Goal: Transaction & Acquisition: Purchase product/service

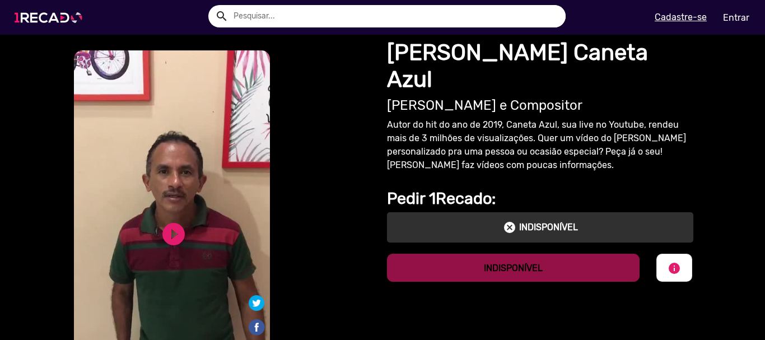
click at [53, 16] on img at bounding box center [50, 18] width 85 height 48
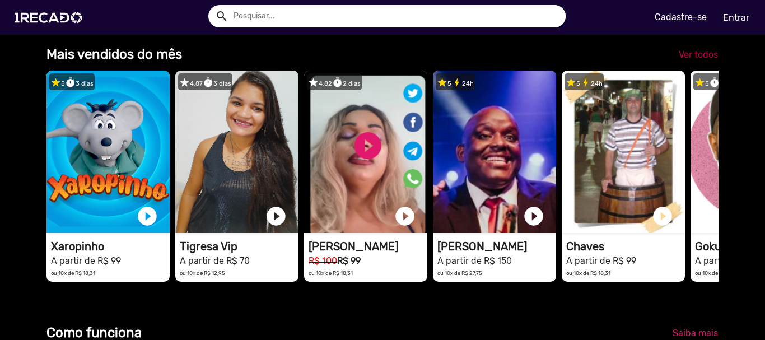
scroll to position [0, 2271]
click at [685, 60] on span "Ver todos" at bounding box center [698, 54] width 39 height 11
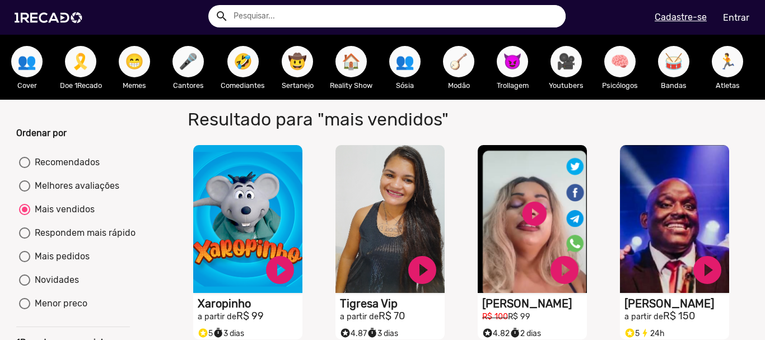
click at [77, 169] on div "Recomendados" at bounding box center [64, 162] width 69 height 13
click at [25, 169] on input "Recomendados" at bounding box center [24, 168] width 1 height 1
radio input "true"
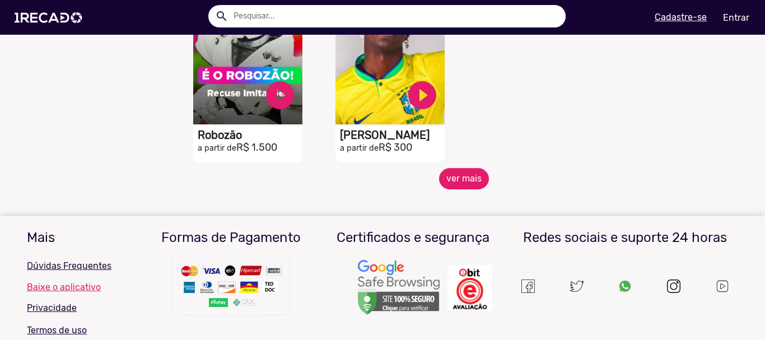
scroll to position [560, 0]
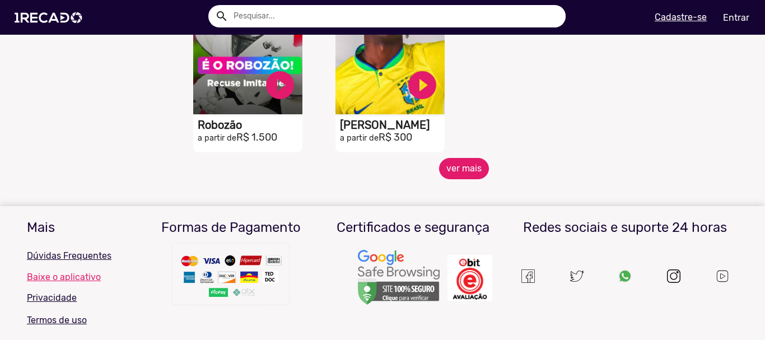
click at [461, 178] on button "ver mais" at bounding box center [464, 168] width 50 height 21
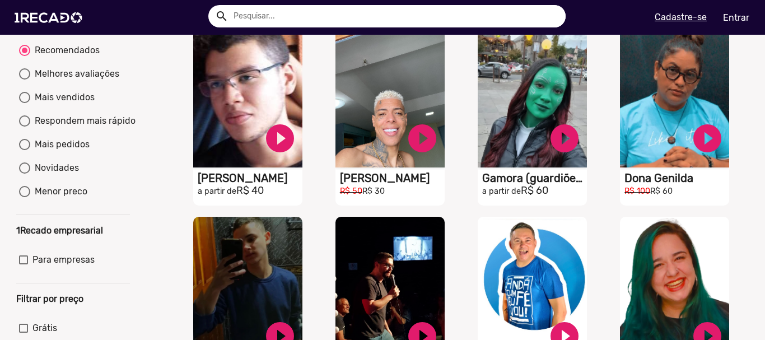
scroll to position [56, 0]
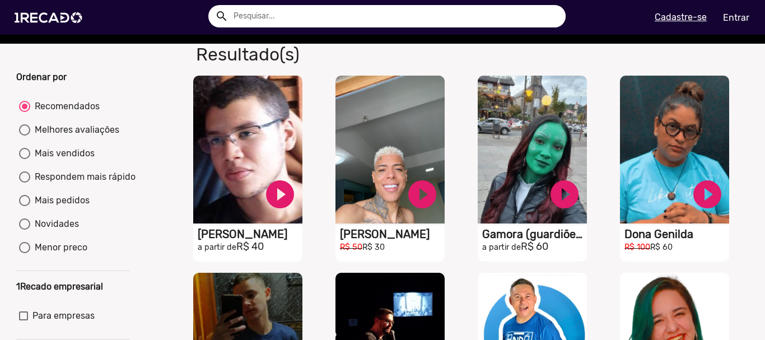
click at [94, 137] on div "Melhores avaliações" at bounding box center [74, 129] width 89 height 13
click at [25, 136] on input "Melhores avaliações" at bounding box center [24, 136] width 1 height 1
radio input "true"
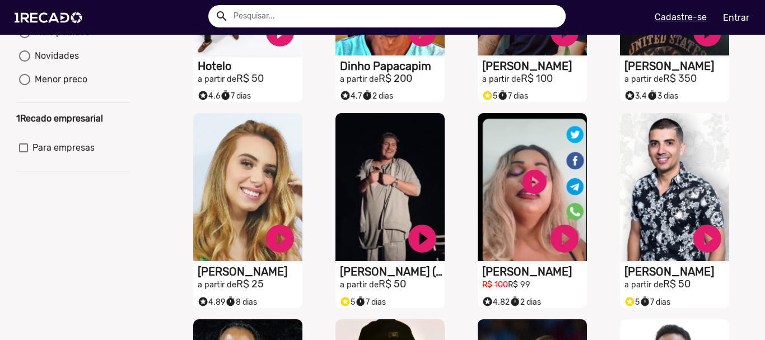
scroll to position [448, 0]
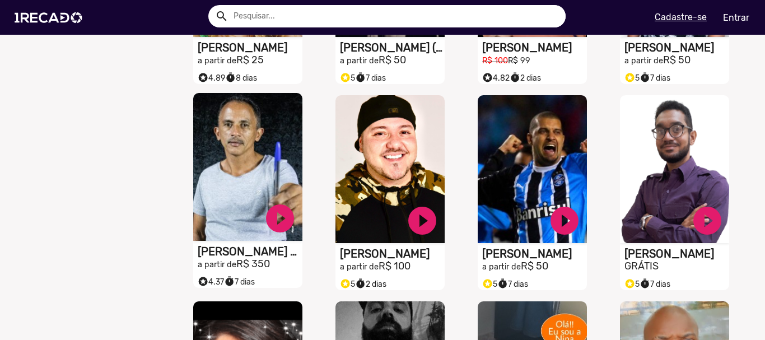
click at [246, 214] on video "S1RECADO vídeos dedicados para fãs e empresas" at bounding box center [247, 167] width 109 height 148
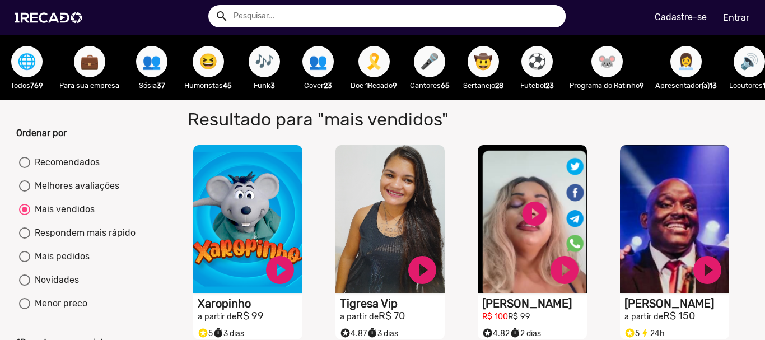
click at [66, 193] on div "Melhores avaliações" at bounding box center [74, 185] width 89 height 13
click at [25, 192] on input "Melhores avaliações" at bounding box center [24, 192] width 1 height 1
radio input "true"
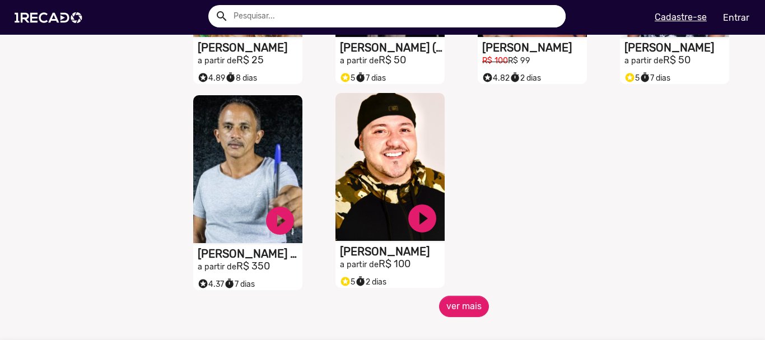
scroll to position [504, 0]
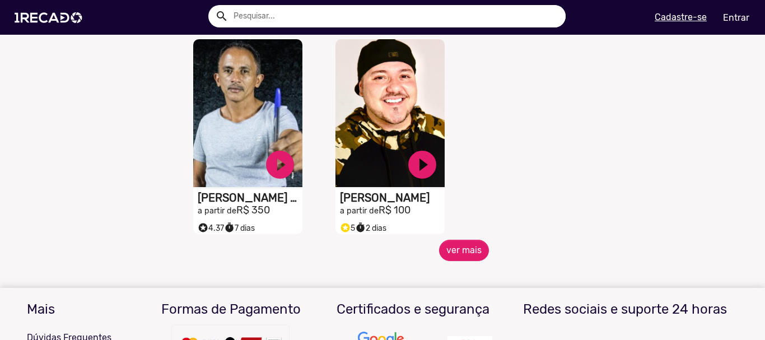
click at [457, 240] on div "S1RECADO vídeos dedicados para fãs e empresas play_circle_filled [PERSON_NAME] …" at bounding box center [393, 137] width 142 height 206
click at [454, 252] on button "ver mais" at bounding box center [464, 250] width 50 height 21
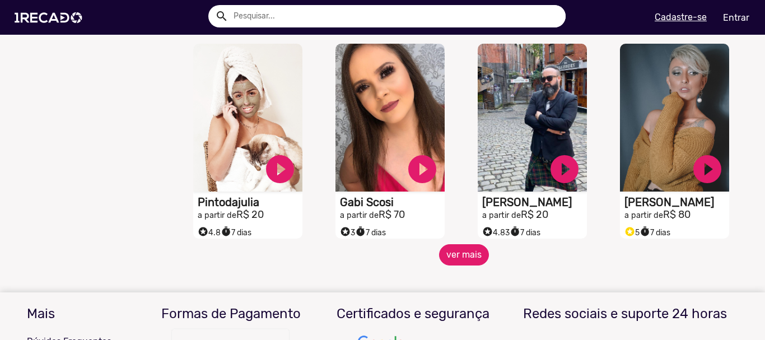
scroll to position [1064, 0]
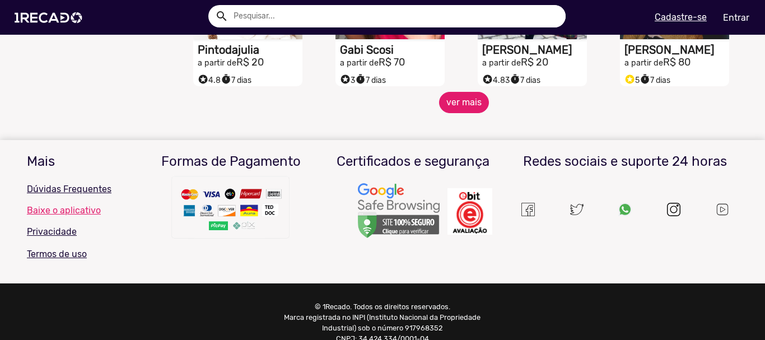
click at [463, 105] on button "ver mais" at bounding box center [464, 102] width 50 height 21
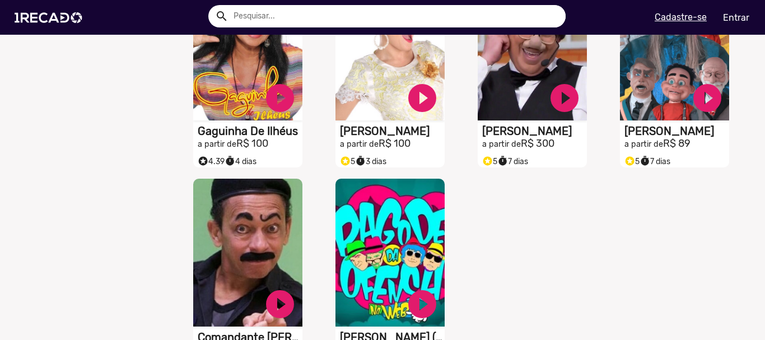
scroll to position [1388, 0]
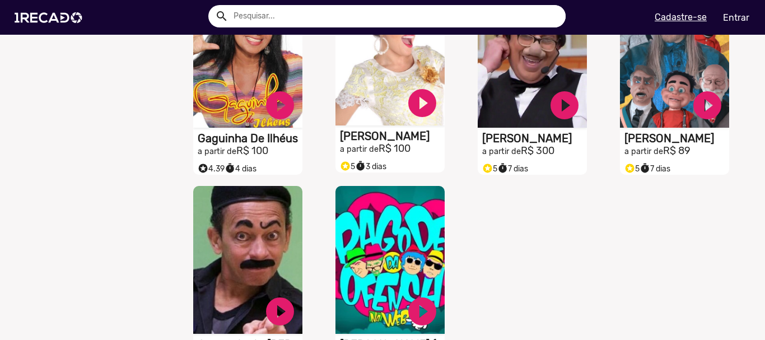
click at [359, 113] on video "S1RECADO vídeos dedicados para fãs e empresas" at bounding box center [390, 52] width 109 height 148
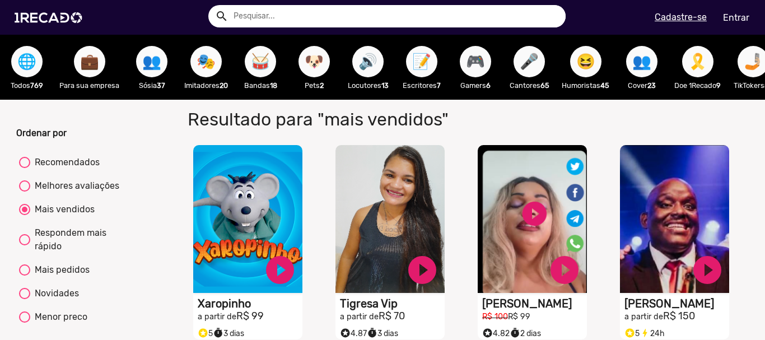
click at [74, 277] on div "Mais pedidos" at bounding box center [59, 269] width 59 height 13
click at [25, 276] on input "Mais pedidos" at bounding box center [24, 276] width 1 height 1
radio input "true"
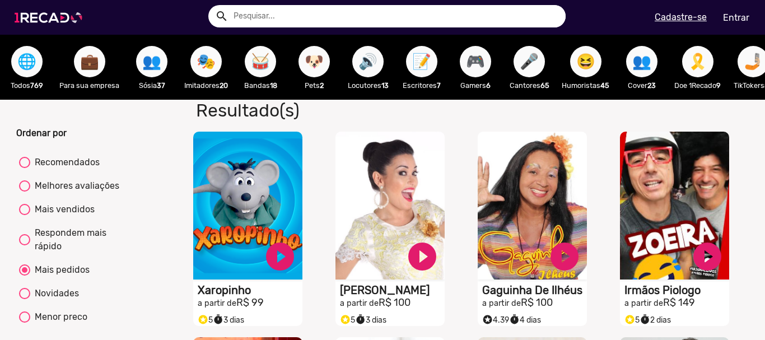
drag, startPoint x: 150, startPoint y: 1, endPoint x: 35, endPoint y: 25, distance: 117.9
click at [19, 39] on app-navigation "search search menu Cadastre-se Entrar help_outline Ajuda search Ver todos perso…" at bounding box center [382, 60] width 765 height 52
click at [44, 15] on img at bounding box center [50, 18] width 85 height 48
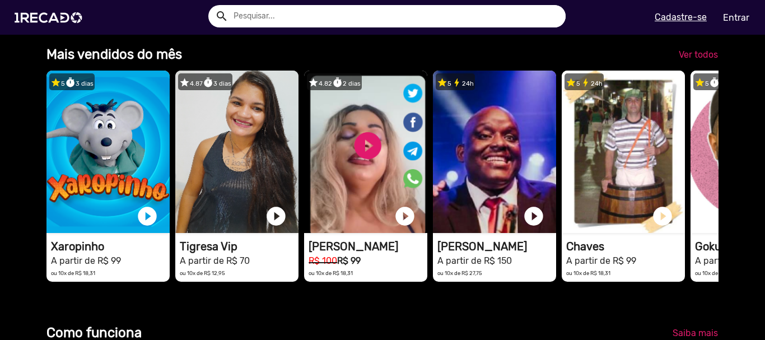
scroll to position [0, 2271]
